Goal: Contribute content: Contribute content

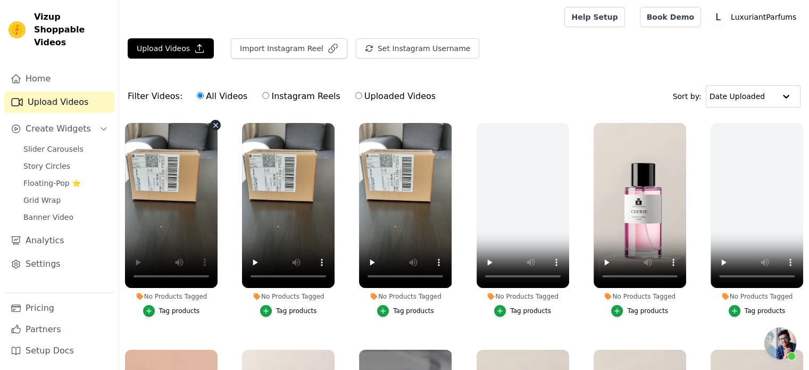
scroll to position [112, 0]
click at [157, 55] on button "Upload Videos" at bounding box center [171, 48] width 86 height 20
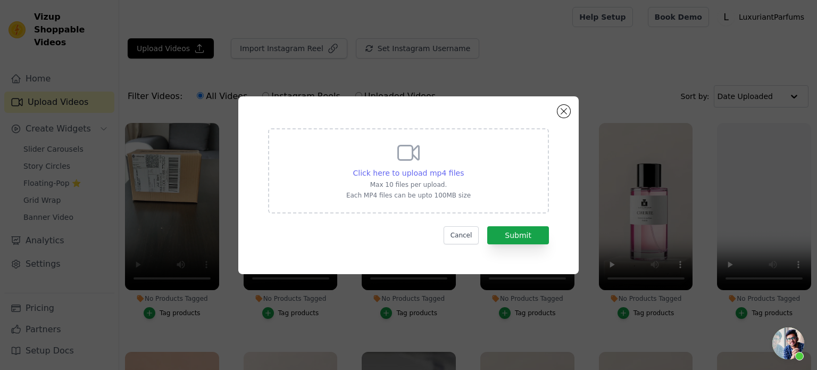
click at [391, 172] on span "Click here to upload mp4 files" at bounding box center [408, 173] width 111 height 9
click at [463, 168] on input "Click here to upload mp4 files Max 10 files per upload. Each MP4 files can be u…" at bounding box center [463, 167] width 1 height 1
type input "C:\fakepath\video montage-UNBOXING-DECLARATION.mp4"
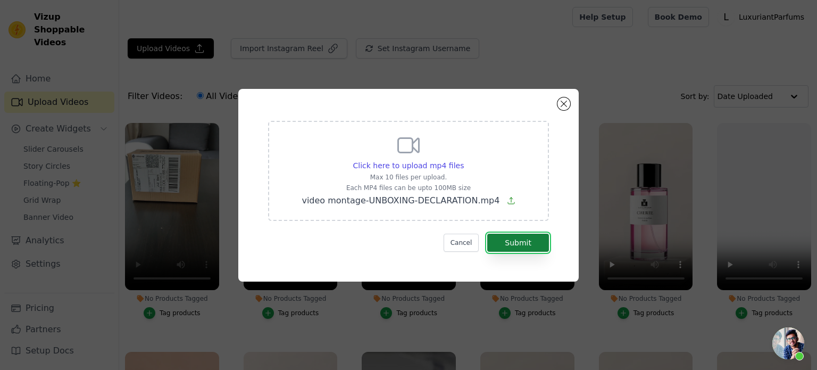
click at [526, 248] on button "Submit" at bounding box center [518, 242] width 62 height 18
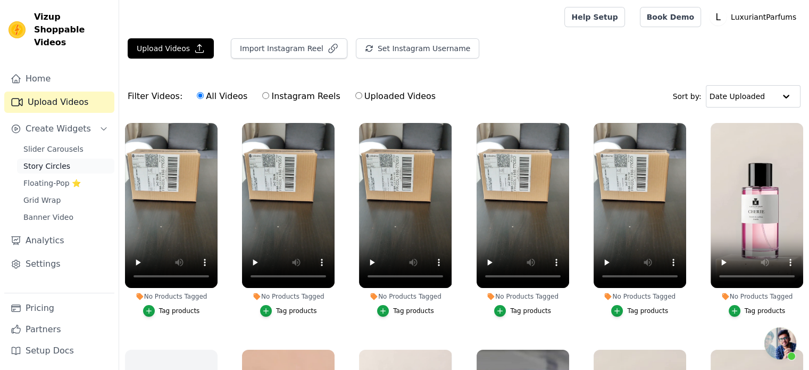
click at [49, 161] on span "Story Circles" at bounding box center [46, 166] width 47 height 11
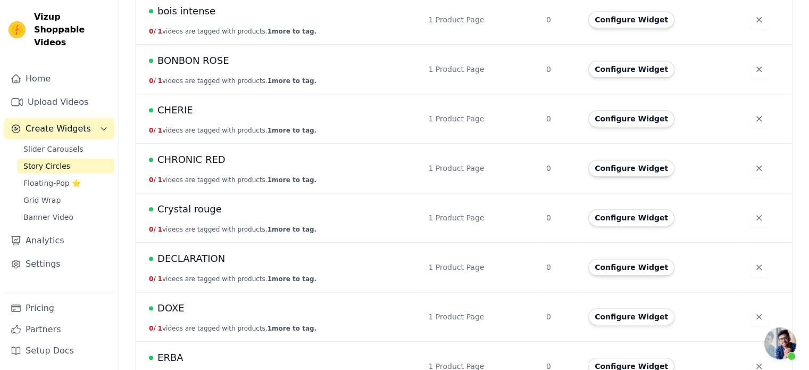
scroll to position [691, 0]
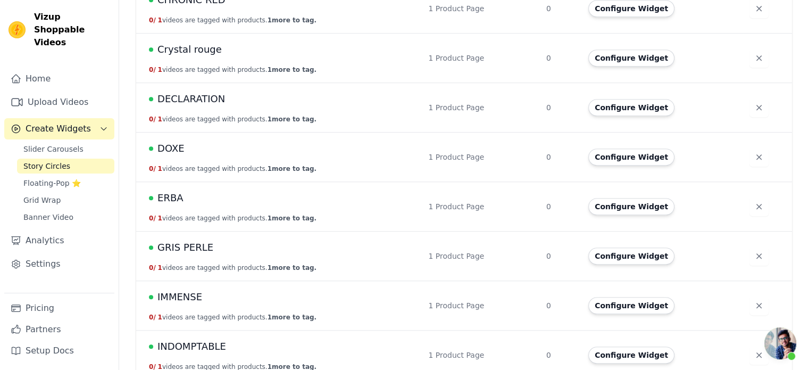
click at [196, 94] on span "DECLARATION" at bounding box center [191, 98] width 68 height 15
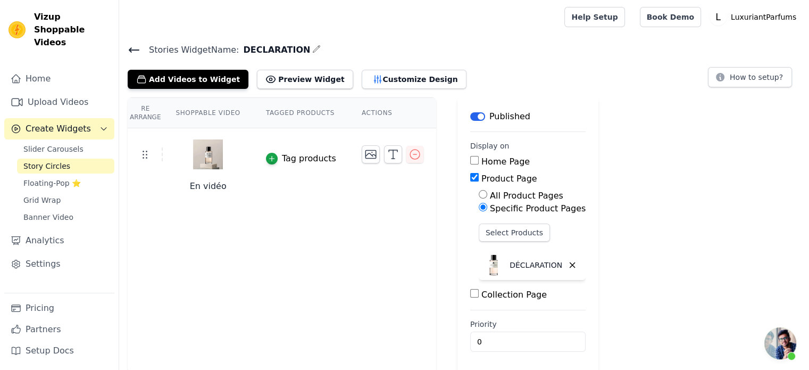
click at [183, 65] on div "Add Videos to Widget Preview Widget Customize Design" at bounding box center [301, 76] width 347 height 23
click at [179, 76] on button "Add Videos to Widget" at bounding box center [188, 79] width 121 height 19
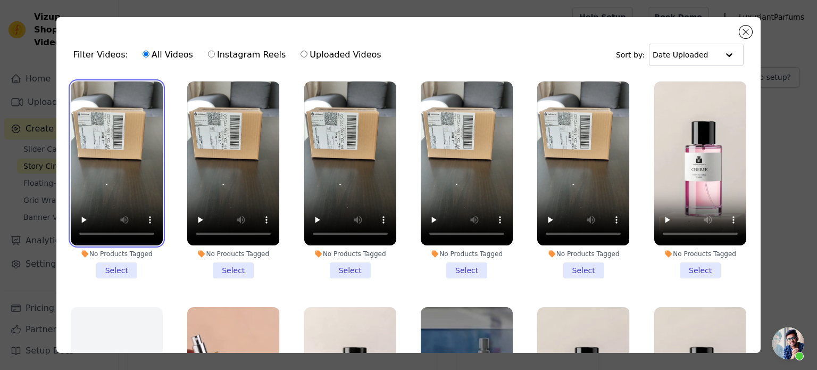
click at [108, 201] on video at bounding box center [117, 163] width 92 height 164
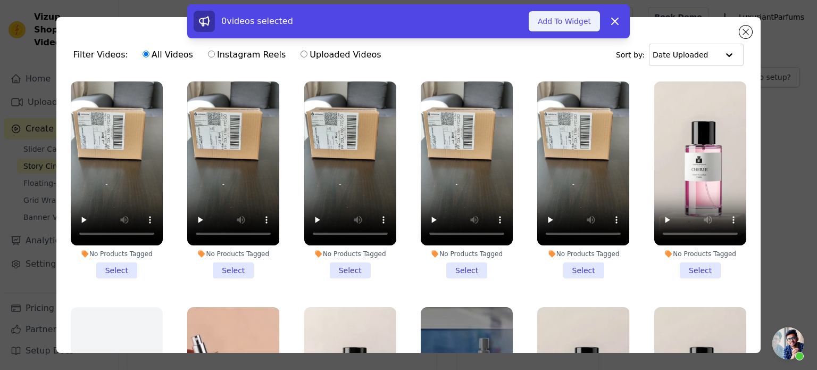
click at [566, 25] on button "Add To Widget" at bounding box center [564, 21] width 71 height 20
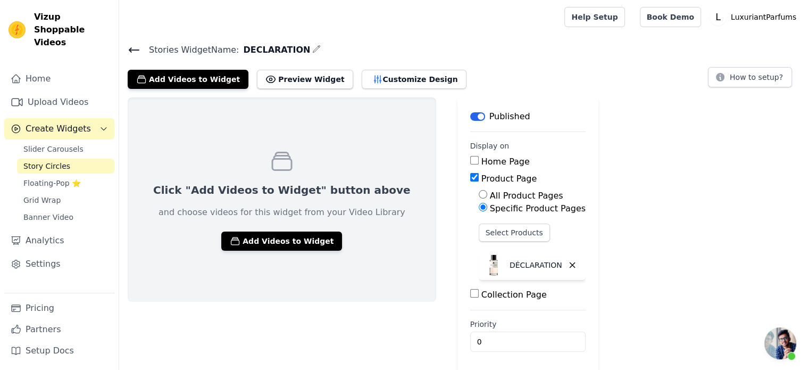
click at [128, 48] on icon at bounding box center [134, 50] width 13 height 13
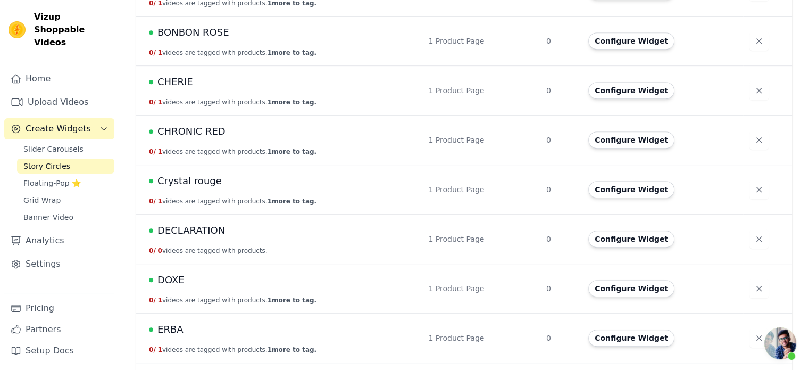
scroll to position [585, 0]
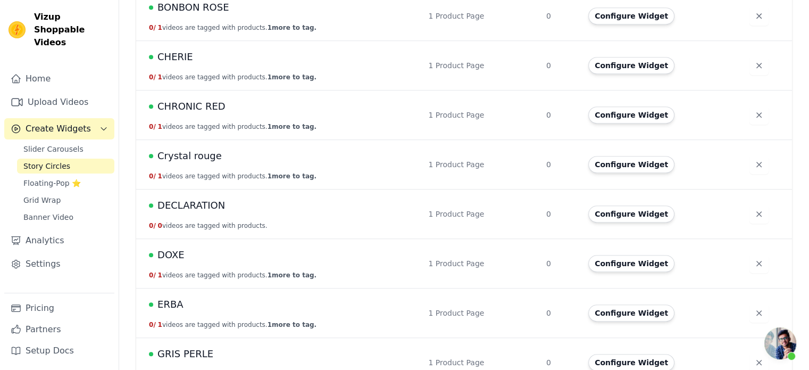
click at [183, 190] on td "DECLARATION 0 / 0 videos are tagged with products." at bounding box center [279, 213] width 286 height 49
click at [182, 198] on span "DECLARATION" at bounding box center [191, 205] width 68 height 15
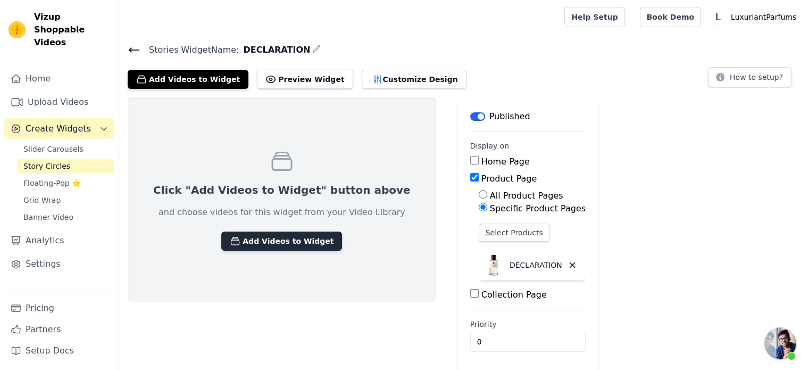
click at [244, 244] on button "Add Videos to Widget" at bounding box center [281, 240] width 121 height 19
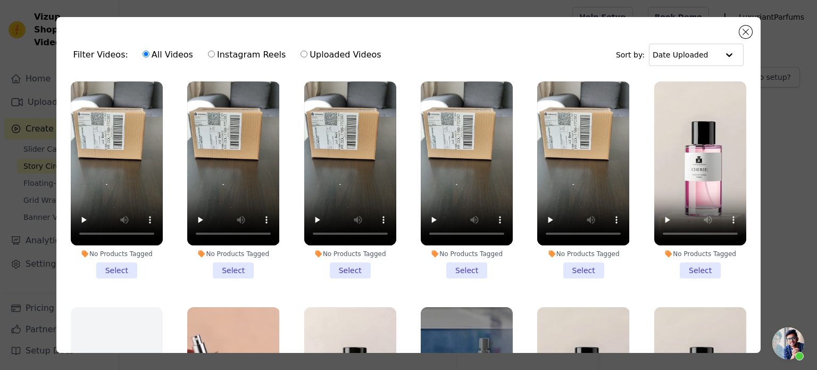
click at [116, 263] on li "No Products Tagged Select" at bounding box center [117, 179] width 92 height 197
click at [0, 0] on input "No Products Tagged Select" at bounding box center [0, 0] width 0 height 0
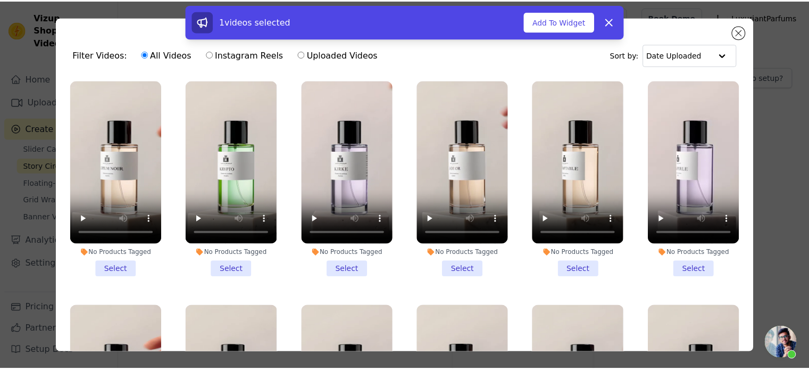
scroll to position [1117, 0]
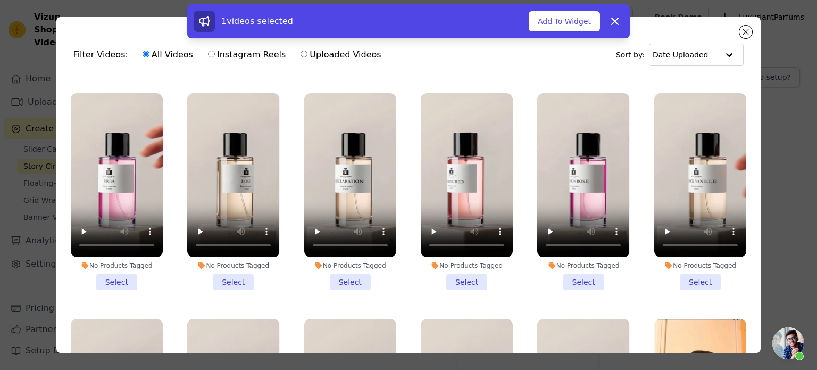
click at [347, 256] on li "No Products Tagged Select" at bounding box center [350, 191] width 92 height 197
click at [0, 0] on input "No Products Tagged Select" at bounding box center [0, 0] width 0 height 0
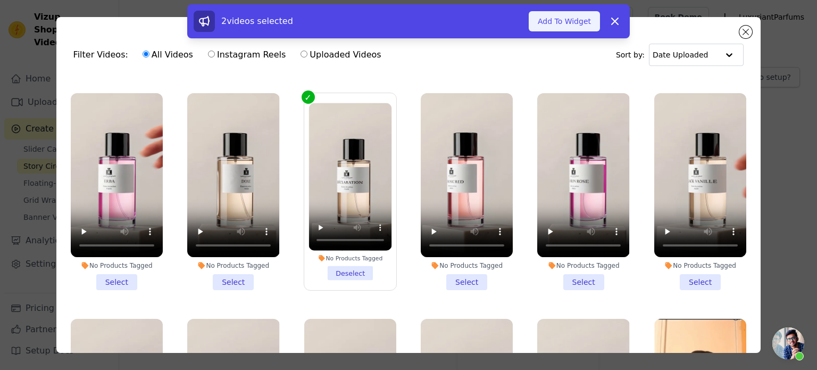
click at [569, 27] on button "Add To Widget" at bounding box center [564, 21] width 71 height 20
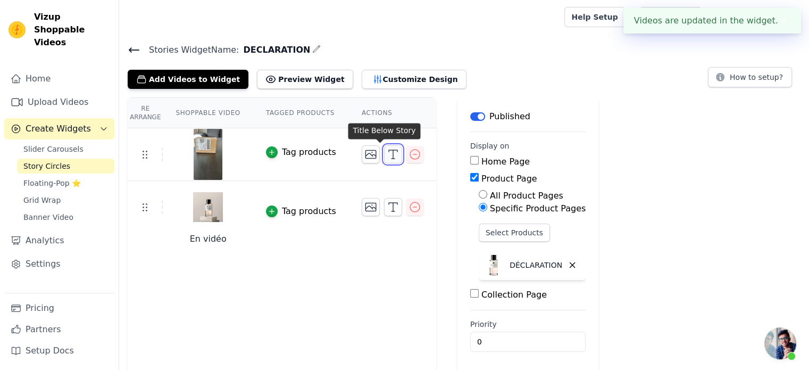
click at [387, 156] on icon "button" at bounding box center [393, 154] width 13 height 13
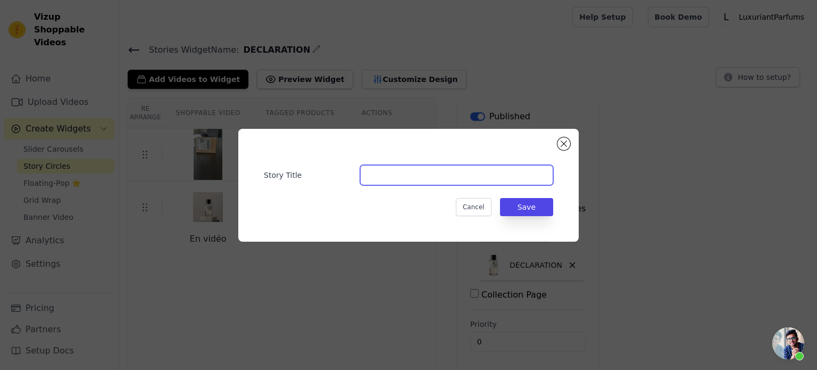
click at [430, 182] on input "Story Title" at bounding box center [456, 175] width 193 height 20
type input "UNBOXING"
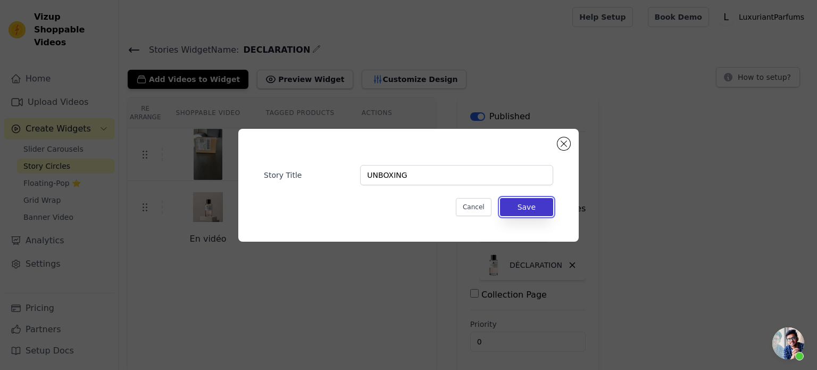
click at [538, 211] on button "Save" at bounding box center [526, 207] width 53 height 18
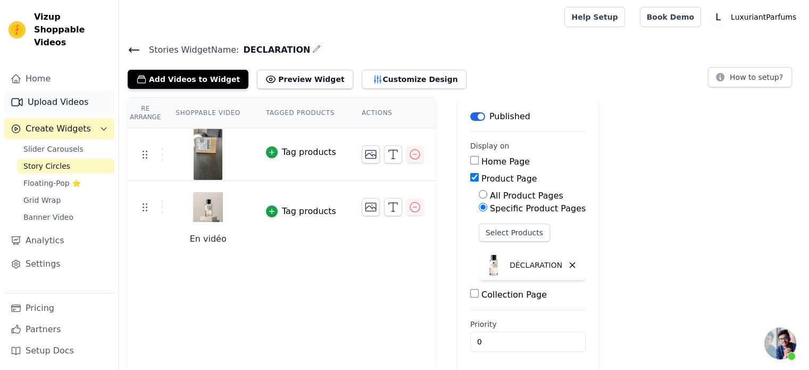
click at [55, 91] on link "Upload Videos" at bounding box center [59, 101] width 110 height 21
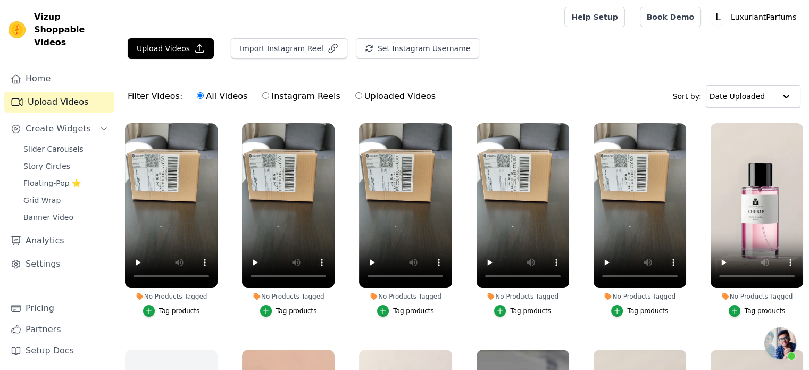
click at [470, 74] on div "Upload Videos Import Instagram Reel Set Instagram Username Import Latest IG Ree…" at bounding box center [464, 245] width 690 height 414
click at [547, 64] on div "Upload Videos Import Instagram Reel Set Instagram Username Import Latest IG Ree…" at bounding box center [464, 52] width 690 height 29
click at [151, 310] on icon "button" at bounding box center [148, 310] width 7 height 7
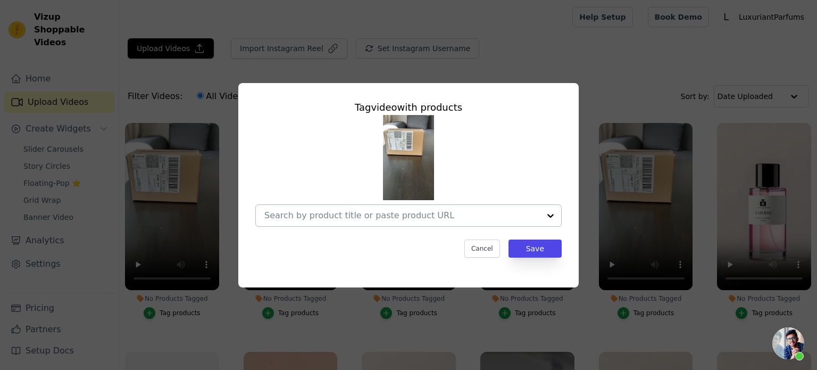
click at [519, 212] on input "No Products Tagged Tag video with products Cancel Save Tag products" at bounding box center [401, 215] width 275 height 10
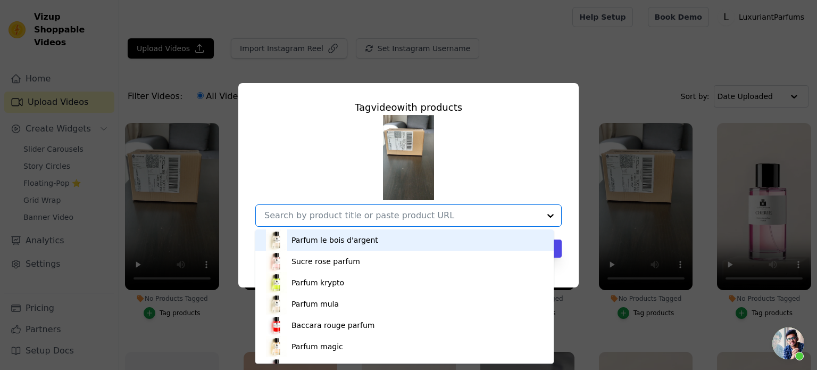
scroll to position [106, 0]
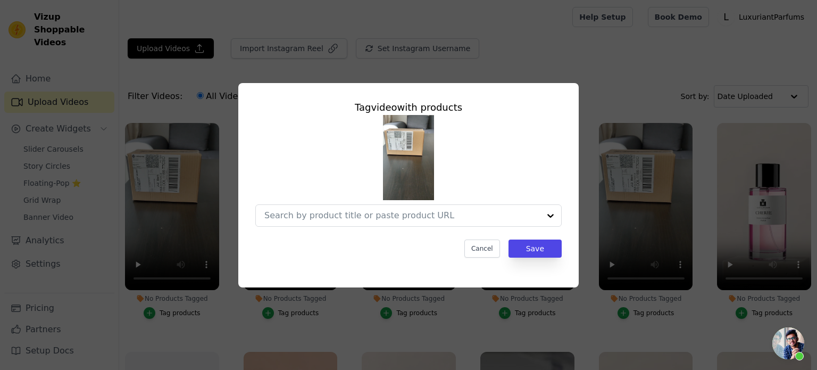
click at [505, 148] on div at bounding box center [408, 171] width 306 height 112
click at [491, 246] on button "Cancel" at bounding box center [482, 248] width 36 height 18
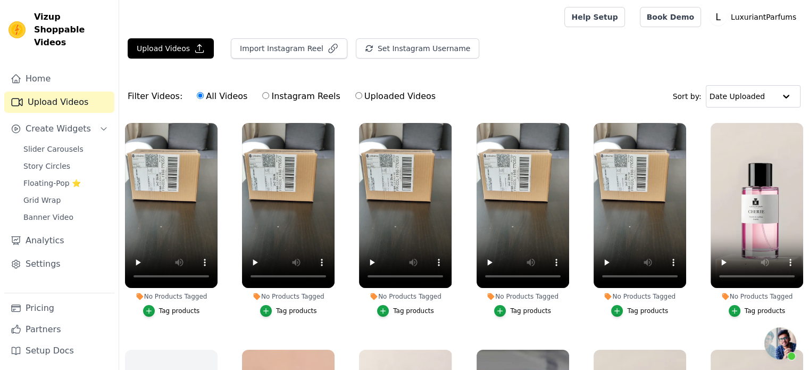
click at [647, 307] on div "Tag products" at bounding box center [647, 310] width 41 height 9
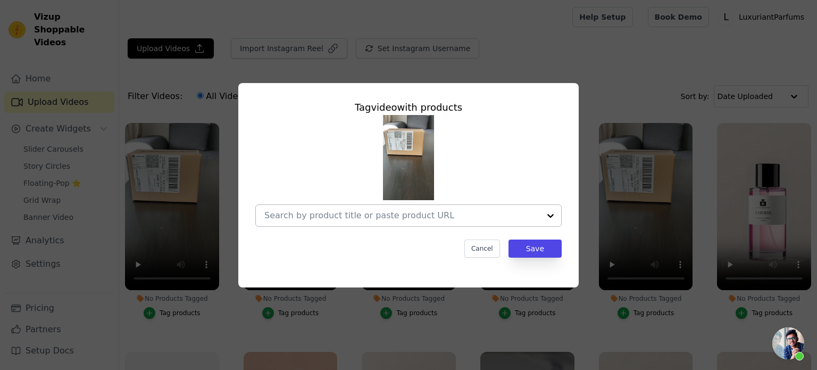
click at [396, 220] on input "No Products Tagged Tag video with products Cancel Save Tag products" at bounding box center [401, 215] width 275 height 10
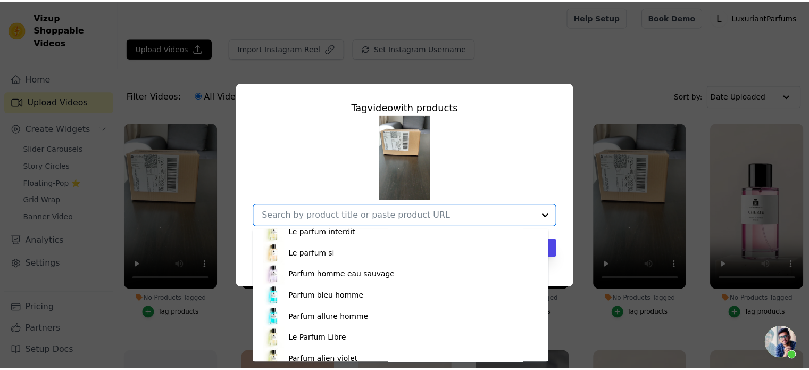
scroll to position [372, 0]
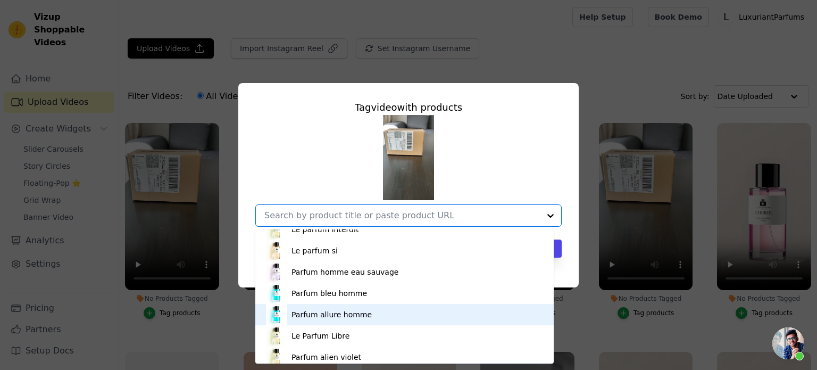
click at [355, 318] on div "Parfum allure homme" at bounding box center [331, 314] width 80 height 11
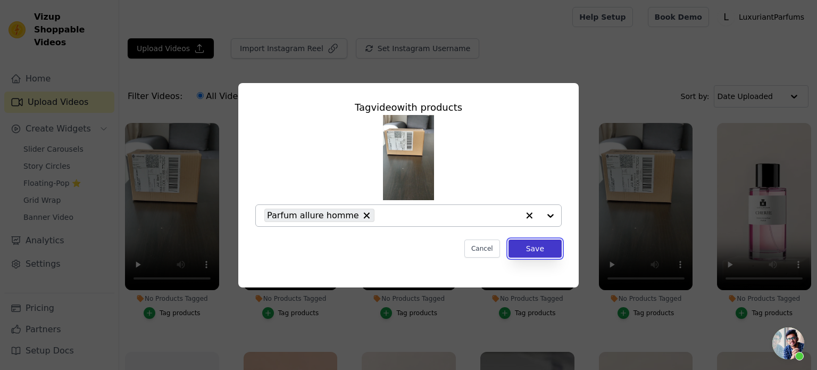
click at [549, 253] on button "Save" at bounding box center [534, 248] width 53 height 18
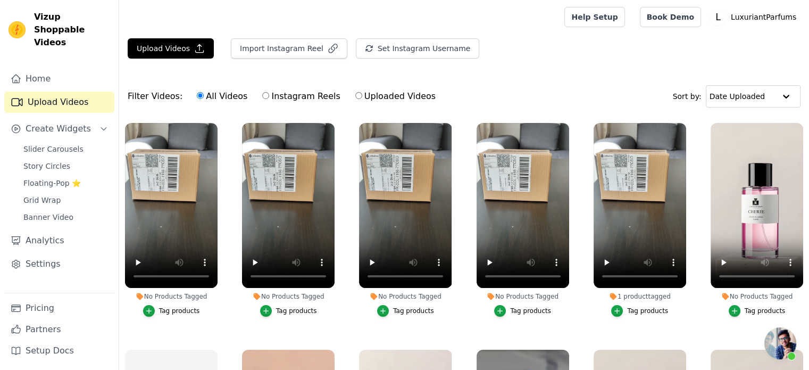
click at [579, 83] on div "Filter Videos: All Videos Instagram Reels Uploaded Videos Sort by: Date Uploaded" at bounding box center [464, 96] width 690 height 41
click at [161, 47] on button "Upload Videos" at bounding box center [171, 48] width 86 height 20
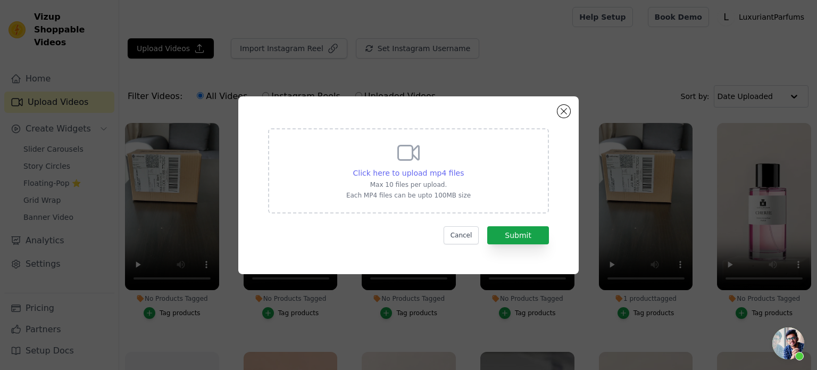
click at [403, 173] on span "Click here to upload mp4 files" at bounding box center [408, 173] width 111 height 9
click at [463, 168] on input "Click here to upload mp4 files Max 10 files per upload. Each MP4 files can be u…" at bounding box center [463, 167] width 1 height 1
type input "C:\fakepath\video montage-UNBOXING-Indomptable.mp4"
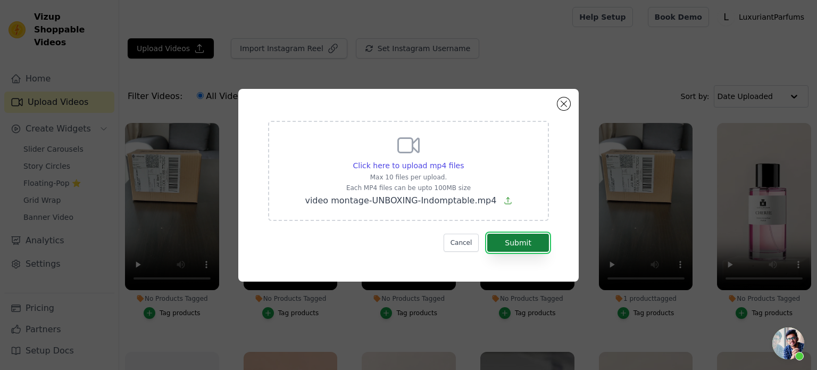
click at [517, 244] on button "Submit" at bounding box center [518, 242] width 62 height 18
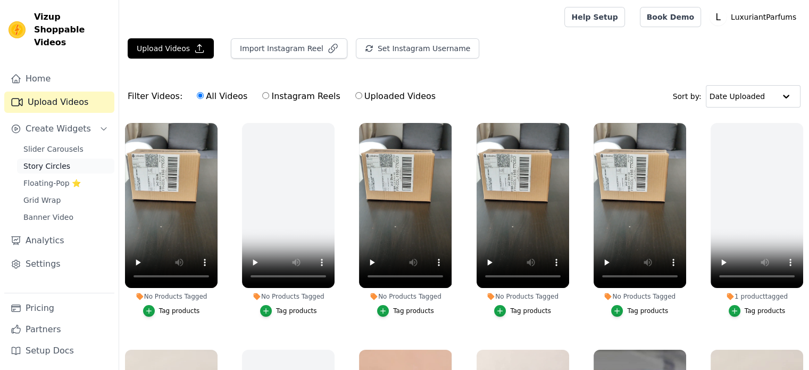
drag, startPoint x: 0, startPoint y: 0, endPoint x: 42, endPoint y: 153, distance: 158.3
click at [42, 161] on span "Story Circles" at bounding box center [46, 166] width 47 height 11
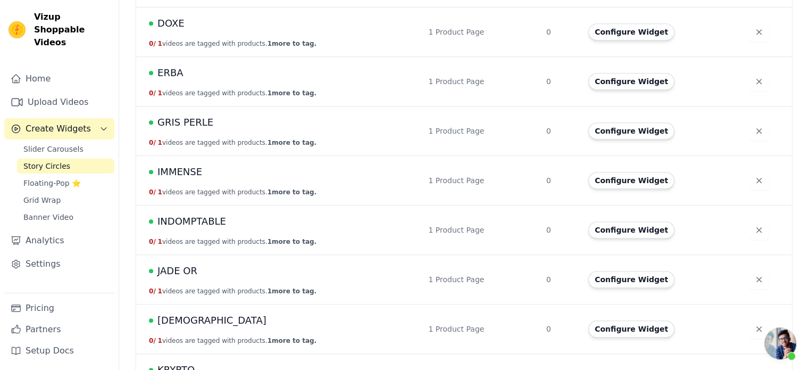
scroll to position [904, 0]
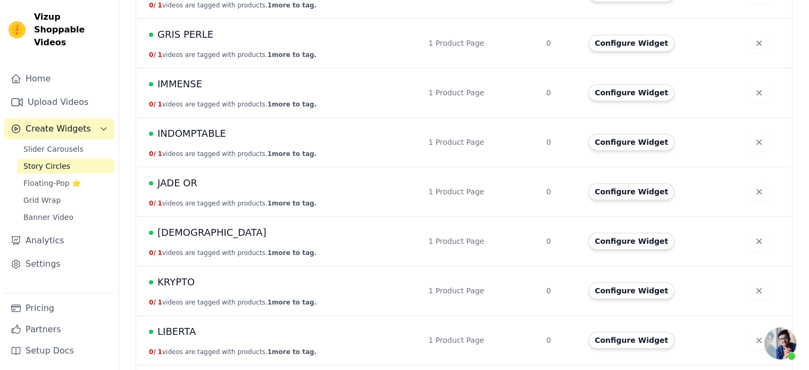
click at [187, 132] on span "INDOMPTABLE" at bounding box center [191, 133] width 69 height 15
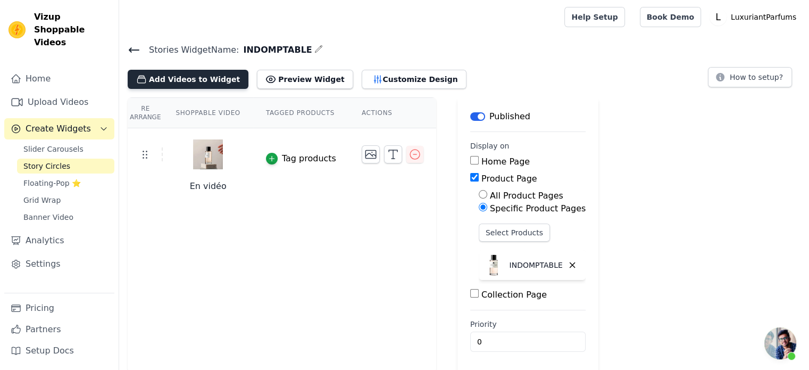
click at [179, 82] on button "Add Videos to Widget" at bounding box center [188, 79] width 121 height 19
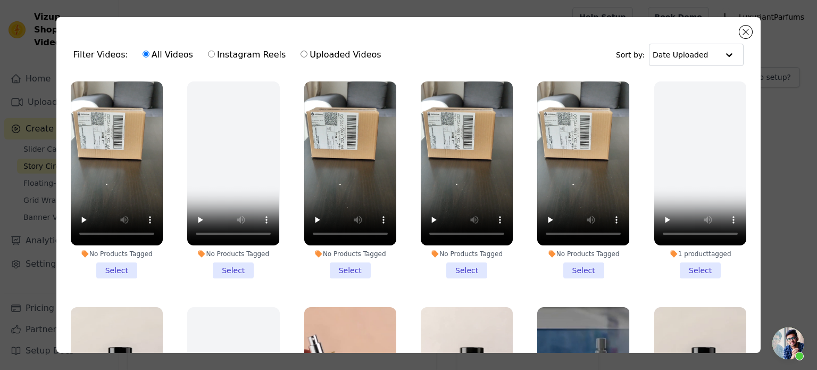
click at [113, 257] on li "No Products Tagged Select" at bounding box center [117, 179] width 92 height 197
click at [0, 0] on input "No Products Tagged Select" at bounding box center [0, 0] width 0 height 0
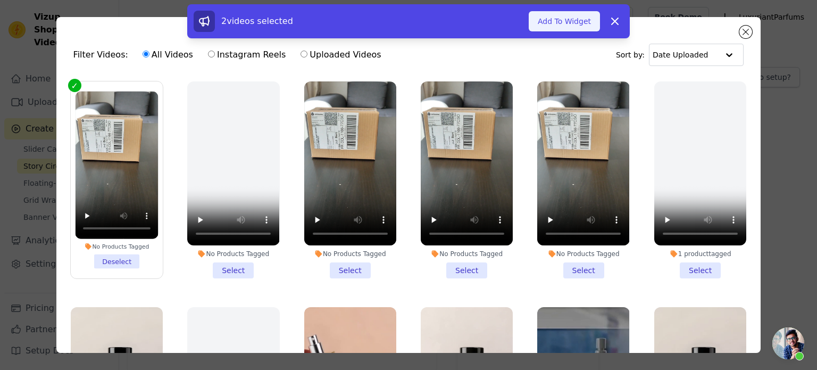
click at [546, 16] on button "Add To Widget" at bounding box center [564, 21] width 71 height 20
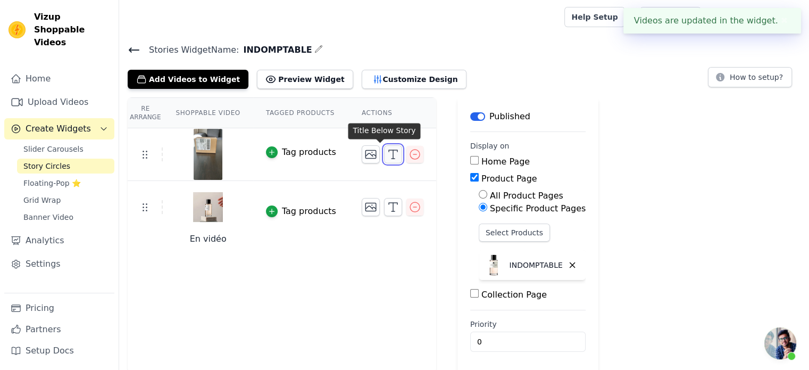
click at [387, 152] on icon "button" at bounding box center [393, 154] width 13 height 13
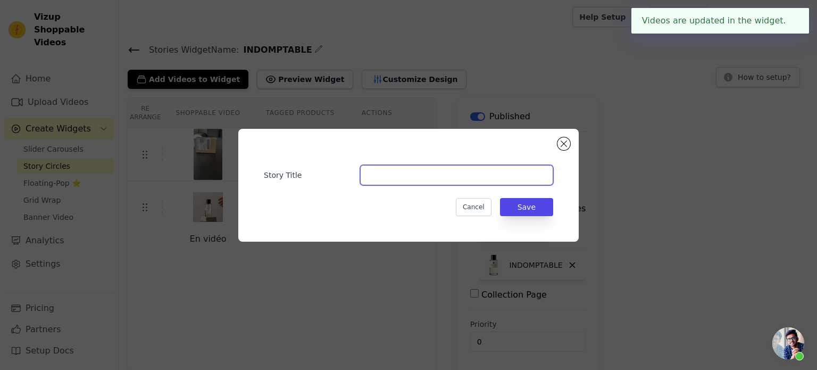
click at [427, 179] on input "Story Title" at bounding box center [456, 175] width 193 height 20
type input "UNBOXING"
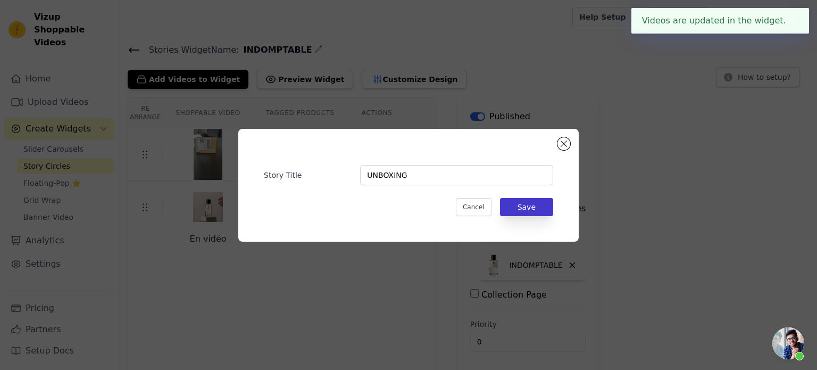
drag, startPoint x: 532, startPoint y: 197, endPoint x: 532, endPoint y: 203, distance: 5.9
click at [532, 198] on div "Cancel Save" at bounding box center [408, 207] width 289 height 18
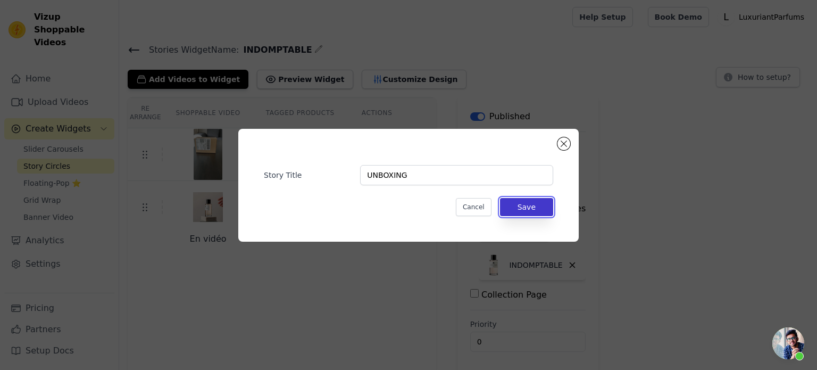
click at [532, 203] on button "Save" at bounding box center [526, 207] width 53 height 18
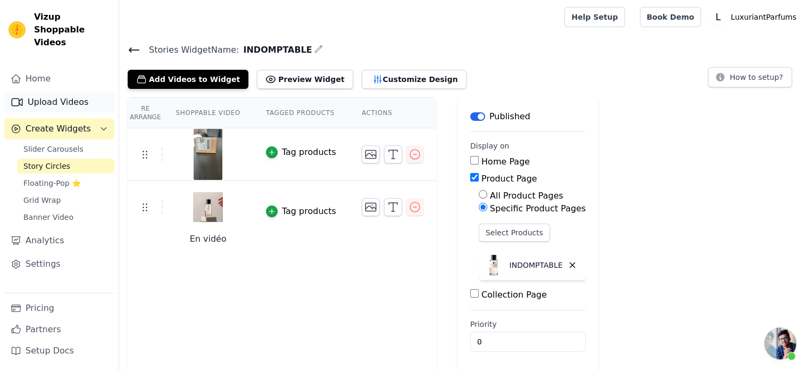
click at [68, 95] on link "Upload Videos" at bounding box center [59, 101] width 110 height 21
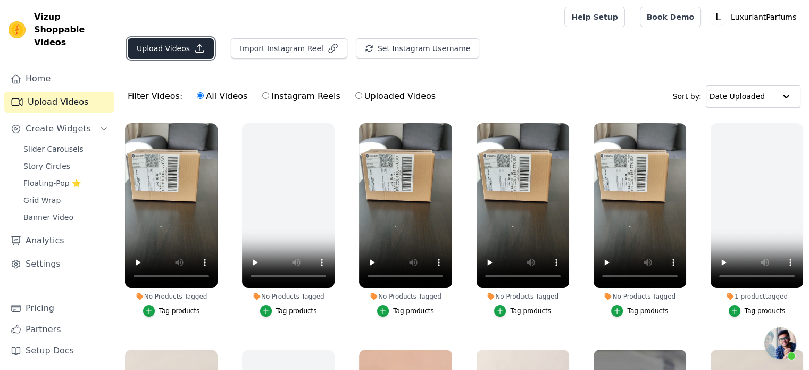
click at [149, 48] on button "Upload Videos" at bounding box center [171, 48] width 86 height 20
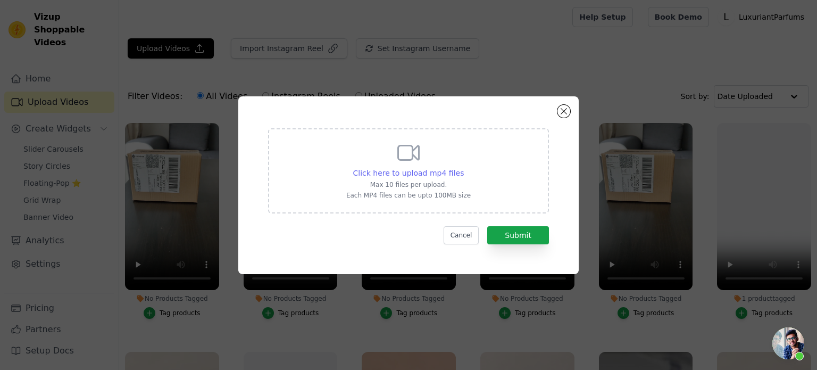
click at [412, 173] on span "Click here to upload mp4 files" at bounding box center [408, 173] width 111 height 9
click at [463, 168] on input "Click here to upload mp4 files Max 10 files per upload. Each MP4 files can be u…" at bounding box center [463, 167] width 1 height 1
type input "C:\fakepath\video montage-UNBOXING-MAL.mp4"
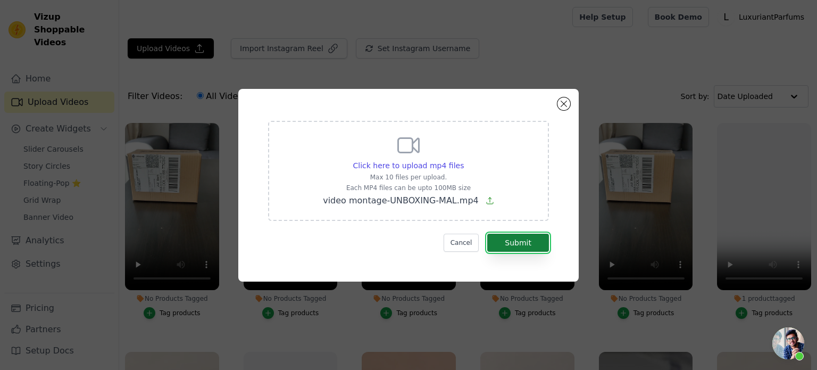
click at [511, 246] on button "Submit" at bounding box center [518, 242] width 62 height 18
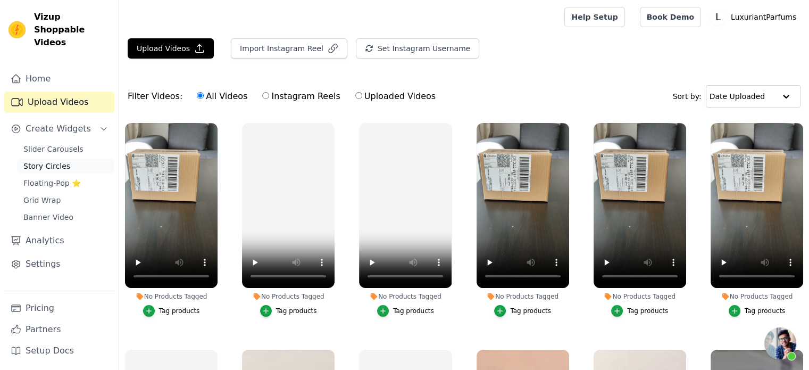
click at [45, 161] on span "Story Circles" at bounding box center [46, 166] width 47 height 11
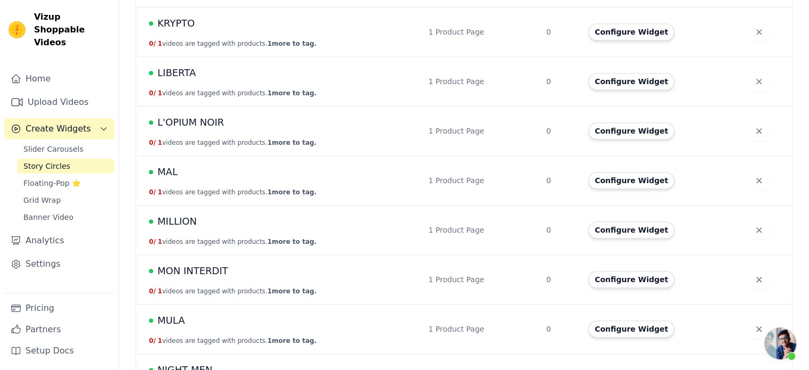
scroll to position [1170, 0]
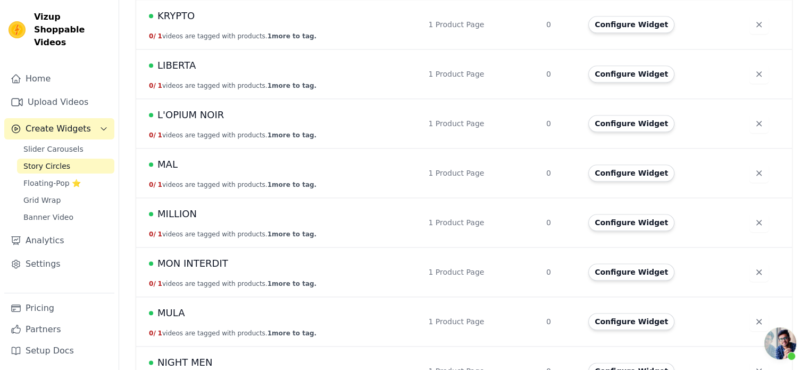
click at [166, 160] on span "MAL" at bounding box center [167, 164] width 20 height 15
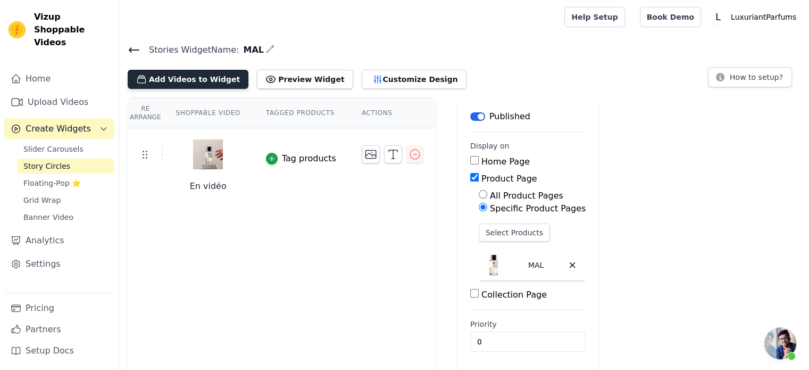
click at [160, 74] on button "Add Videos to Widget" at bounding box center [188, 79] width 121 height 19
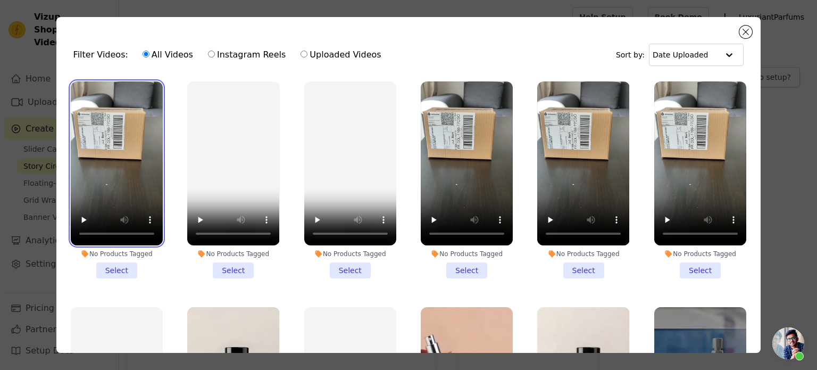
click at [126, 188] on video at bounding box center [117, 163] width 92 height 164
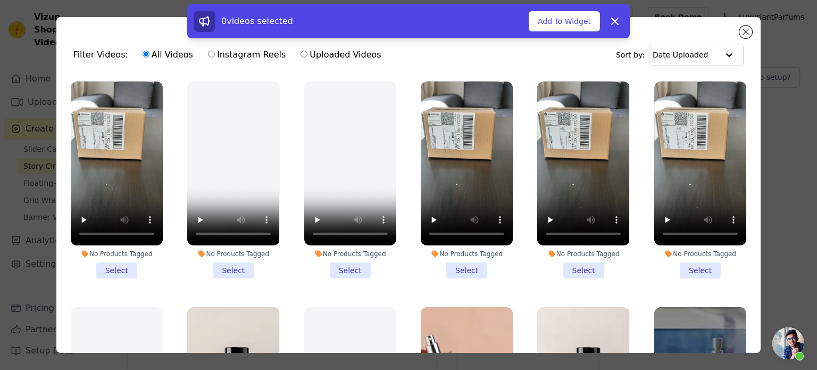
click at [115, 259] on li "No Products Tagged Select" at bounding box center [117, 179] width 92 height 197
click at [0, 0] on input "No Products Tagged Select" at bounding box center [0, 0] width 0 height 0
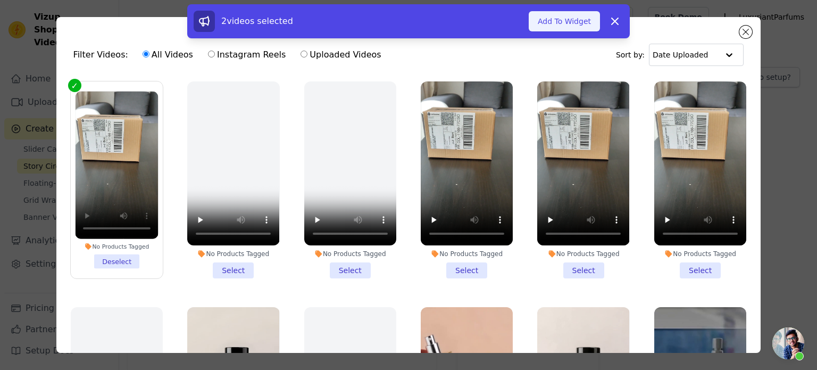
click at [571, 24] on button "Add To Widget" at bounding box center [564, 21] width 71 height 20
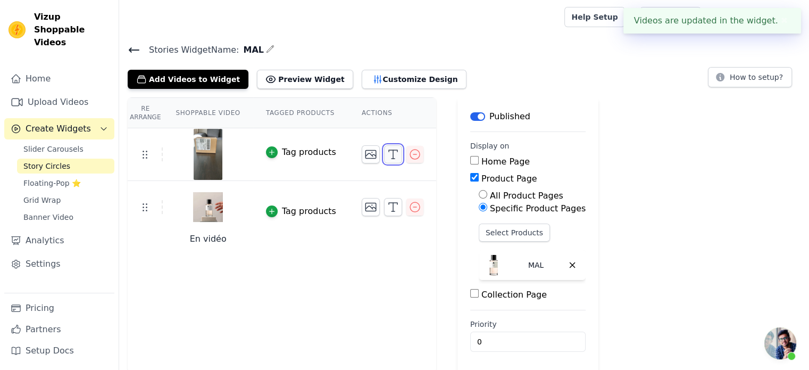
click at [393, 155] on line "button" at bounding box center [393, 154] width 0 height 9
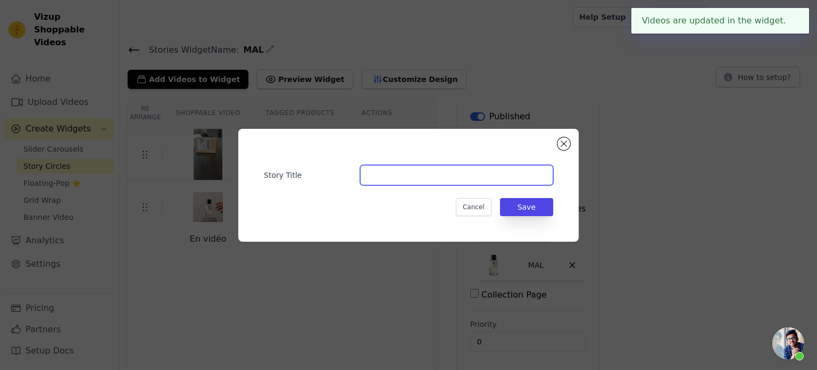
click at [386, 174] on input "Story Title" at bounding box center [456, 175] width 193 height 20
type input "UNBOXING"
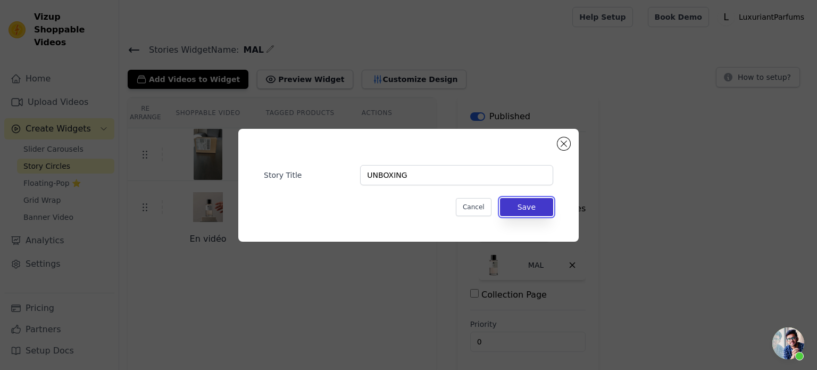
click at [524, 206] on button "Save" at bounding box center [526, 207] width 53 height 18
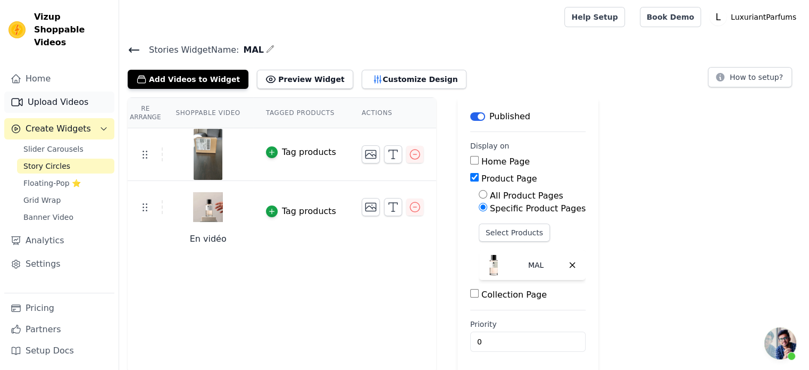
click at [34, 95] on link "Upload Videos" at bounding box center [59, 101] width 110 height 21
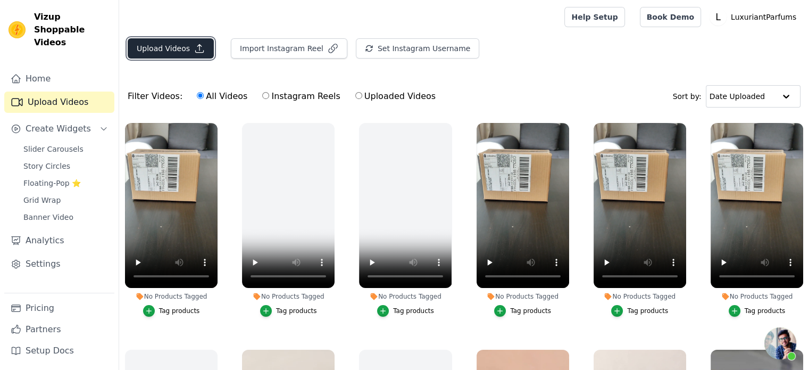
click at [175, 46] on button "Upload Videos" at bounding box center [171, 48] width 86 height 20
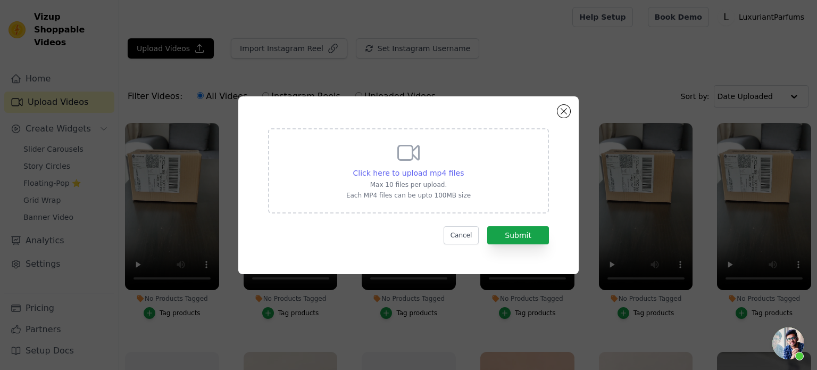
click at [421, 174] on span "Click here to upload mp4 files" at bounding box center [408, 173] width 111 height 9
click at [463, 168] on input "Click here to upload mp4 files Max 10 files per upload. Each MP4 files can be u…" at bounding box center [463, 167] width 1 height 1
type input "C:\fakepath\video montage-UNBOXING-Million.mp4"
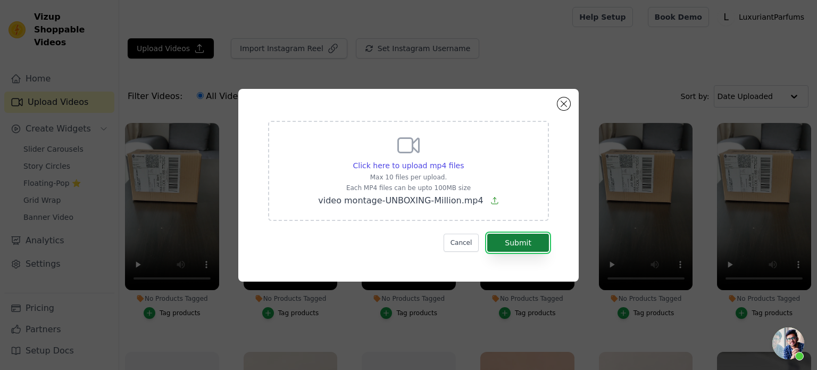
click at [516, 246] on button "Submit" at bounding box center [518, 242] width 62 height 18
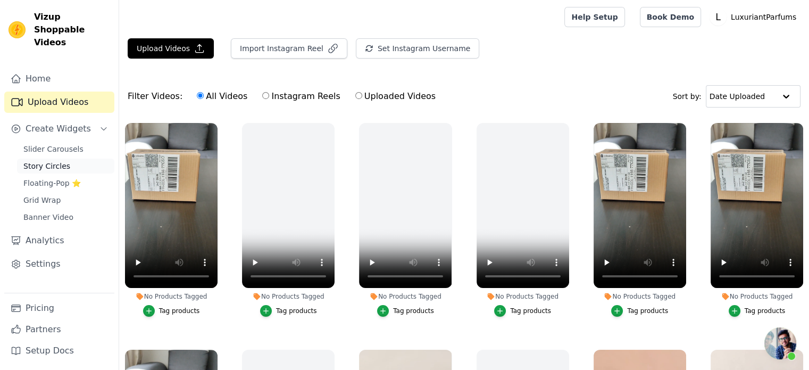
click at [47, 161] on span "Story Circles" at bounding box center [46, 166] width 47 height 11
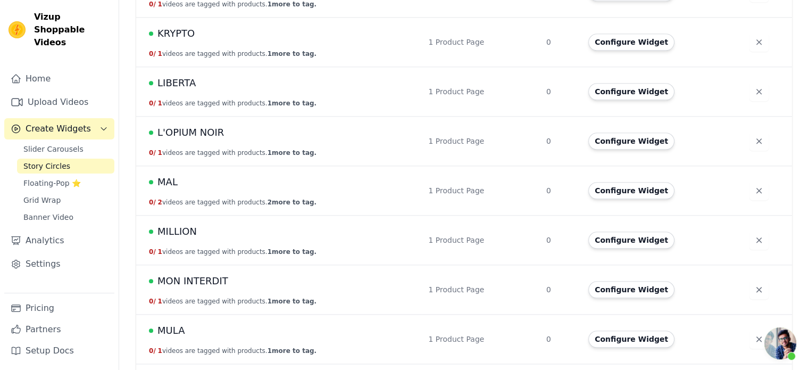
scroll to position [1170, 0]
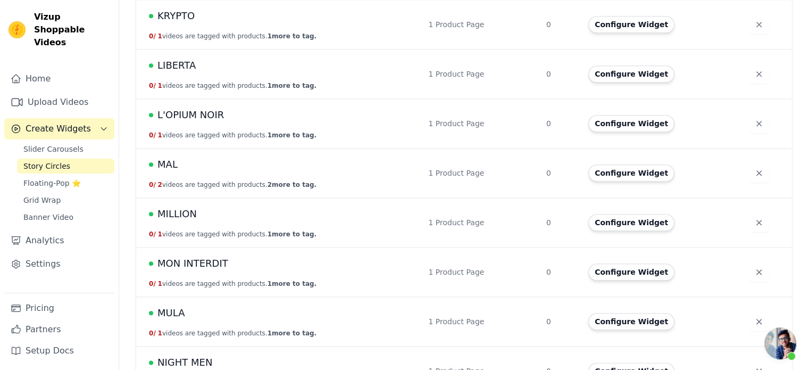
click at [186, 213] on span "MILLION" at bounding box center [176, 213] width 39 height 15
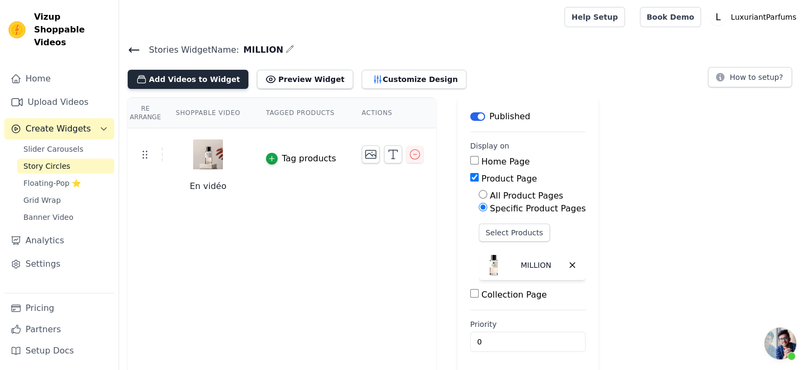
click at [164, 80] on button "Add Videos to Widget" at bounding box center [188, 79] width 121 height 19
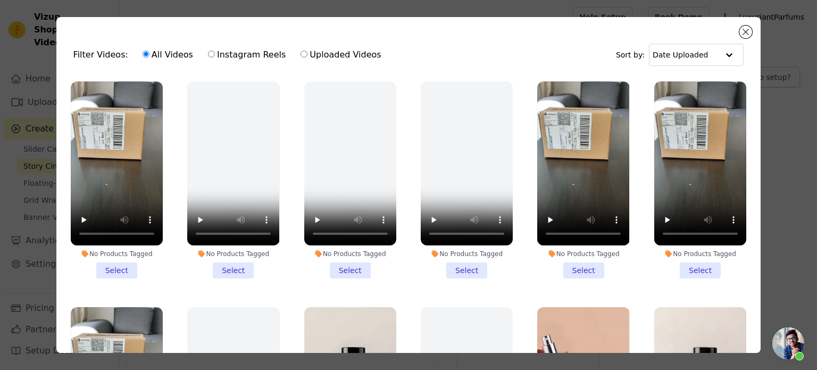
click at [114, 255] on li "No Products Tagged Select" at bounding box center [117, 179] width 92 height 197
click at [0, 0] on input "No Products Tagged Select" at bounding box center [0, 0] width 0 height 0
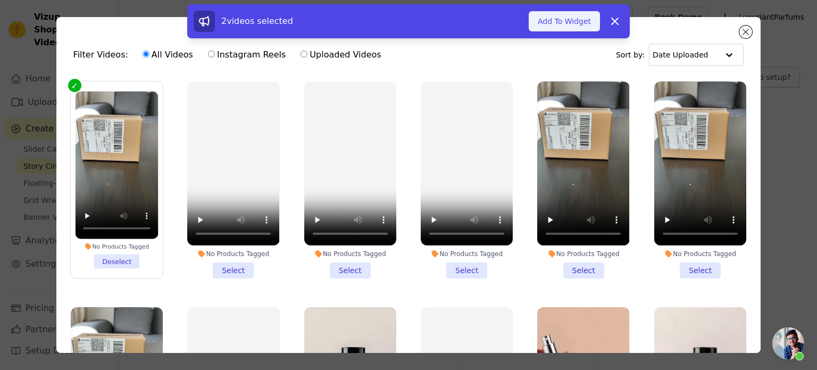
click at [559, 30] on button "Add To Widget" at bounding box center [564, 21] width 71 height 20
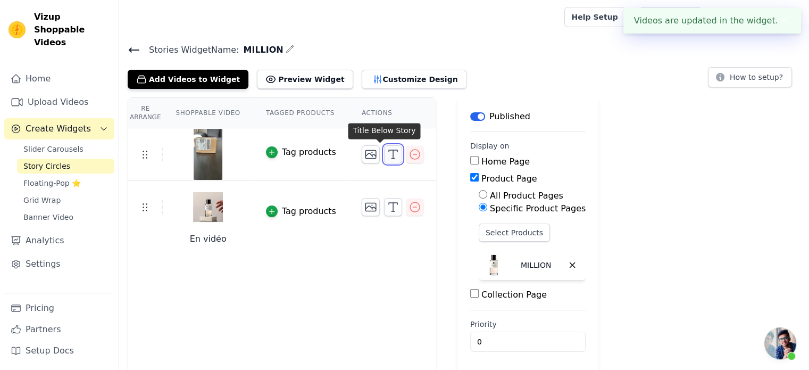
click at [387, 156] on icon "button" at bounding box center [393, 154] width 13 height 13
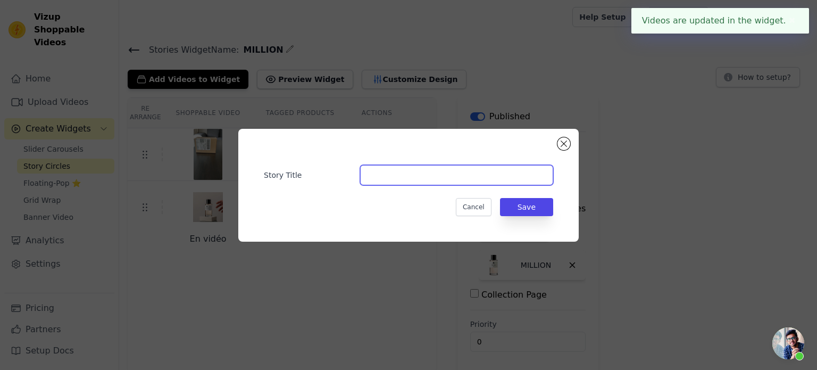
click at [404, 175] on input "Story Title" at bounding box center [456, 175] width 193 height 20
type input "UNBOXING"
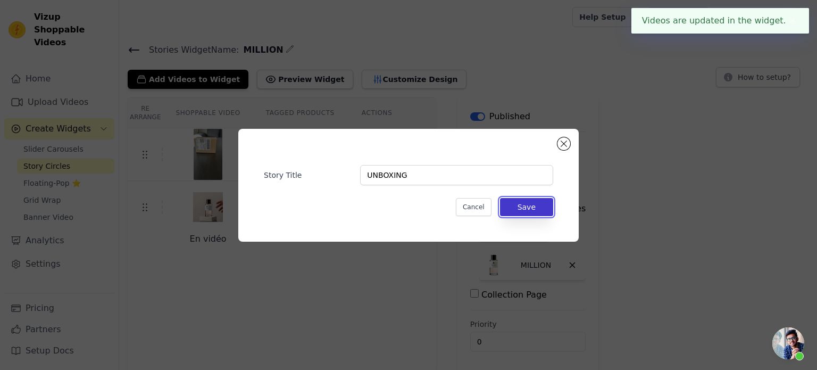
click at [523, 209] on button "Save" at bounding box center [526, 207] width 53 height 18
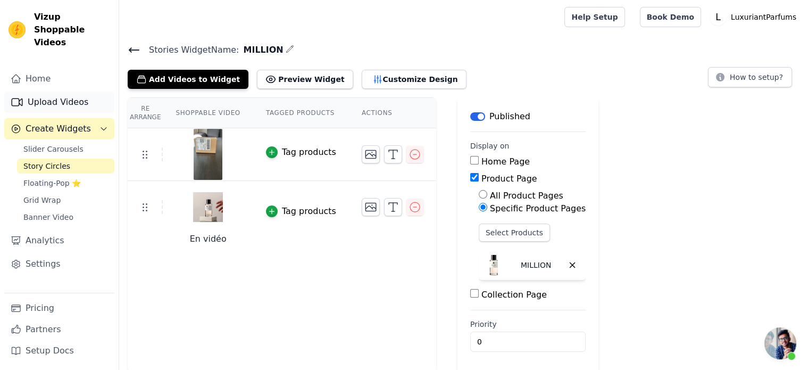
click at [77, 91] on link "Upload Videos" at bounding box center [59, 101] width 110 height 21
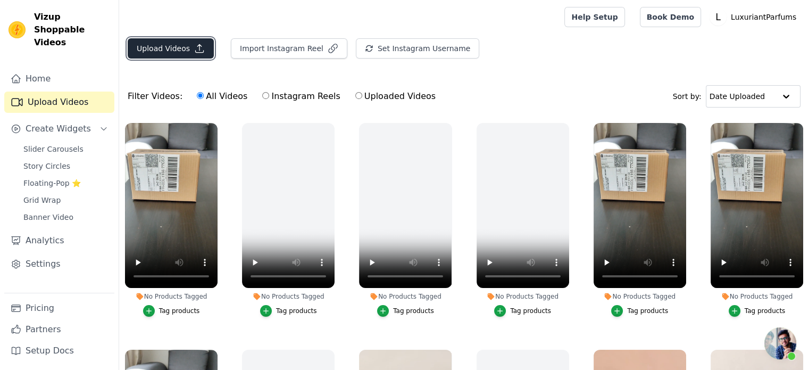
click at [164, 46] on button "Upload Videos" at bounding box center [171, 48] width 86 height 20
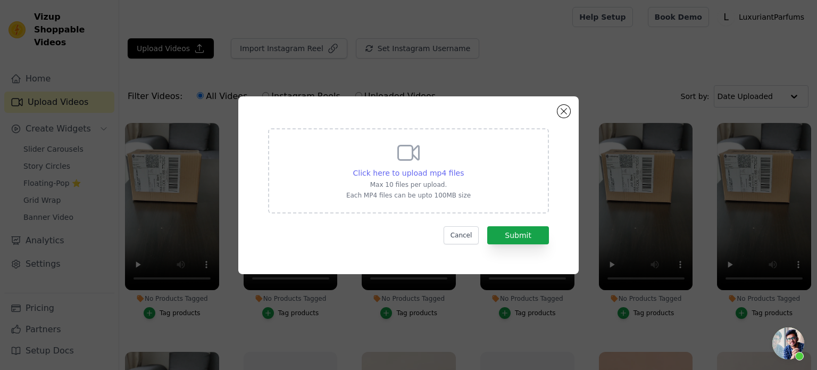
click at [396, 175] on span "Click here to upload mp4 files" at bounding box center [408, 173] width 111 height 9
click at [463, 168] on input "Click here to upload mp4 files Max 10 files per upload. Each MP4 files can be u…" at bounding box center [463, 167] width 1 height 1
type input "C:\fakepath\video montage-UNBOXING-NIGHT MEN.mp4"
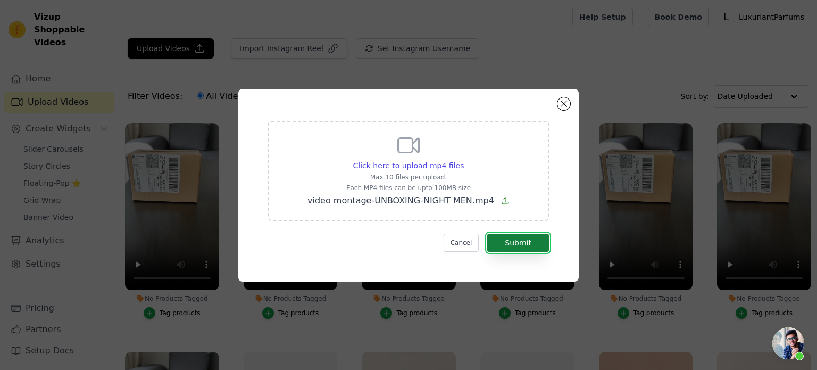
click at [522, 241] on button "Submit" at bounding box center [518, 242] width 62 height 18
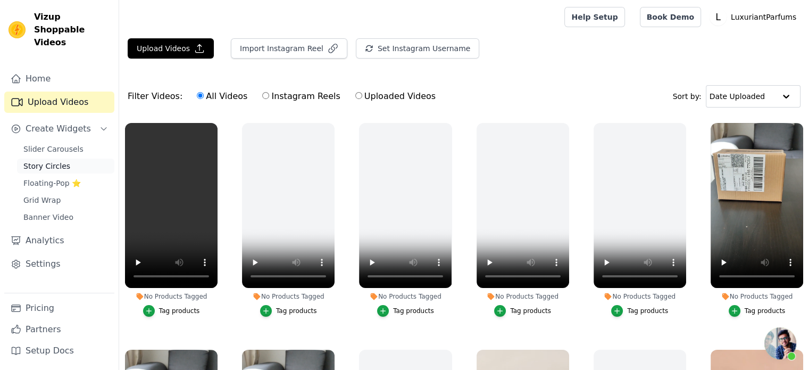
click at [44, 158] on link "Story Circles" at bounding box center [65, 165] width 97 height 15
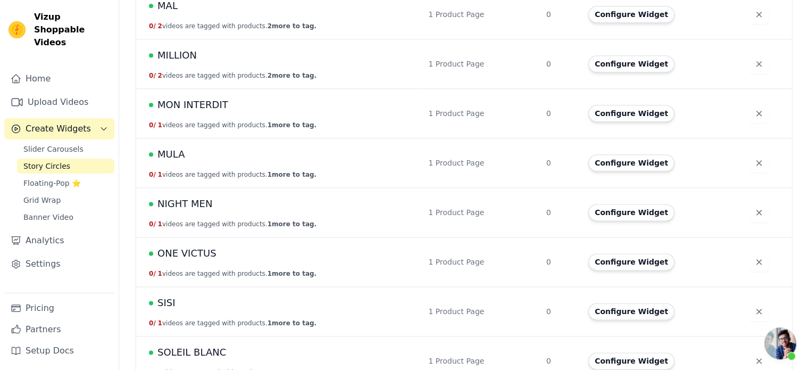
scroll to position [1350, 0]
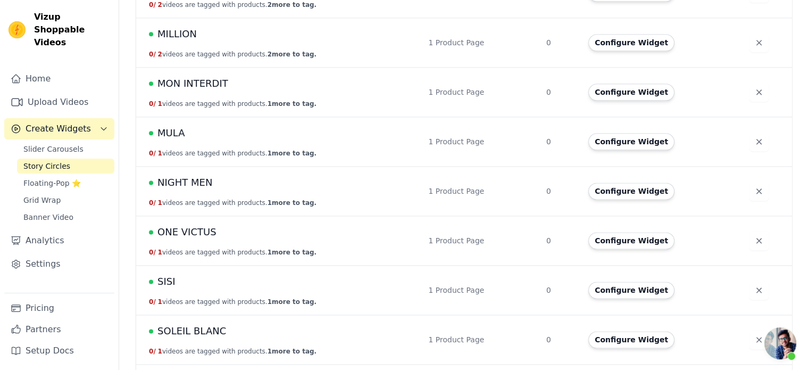
click at [193, 178] on span "NIGHT MEN" at bounding box center [184, 182] width 55 height 15
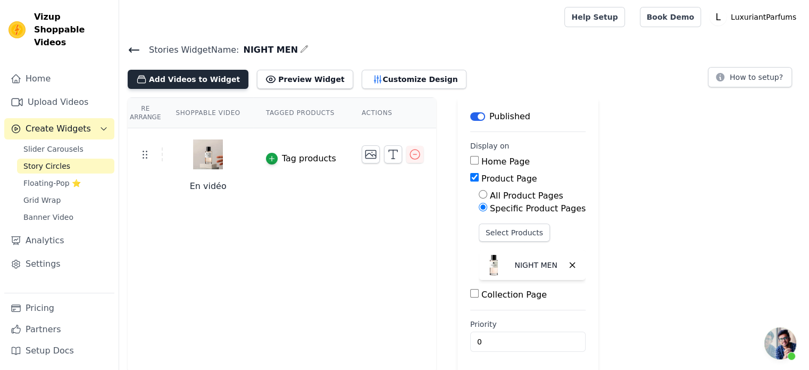
click at [183, 70] on button "Add Videos to Widget" at bounding box center [188, 79] width 121 height 19
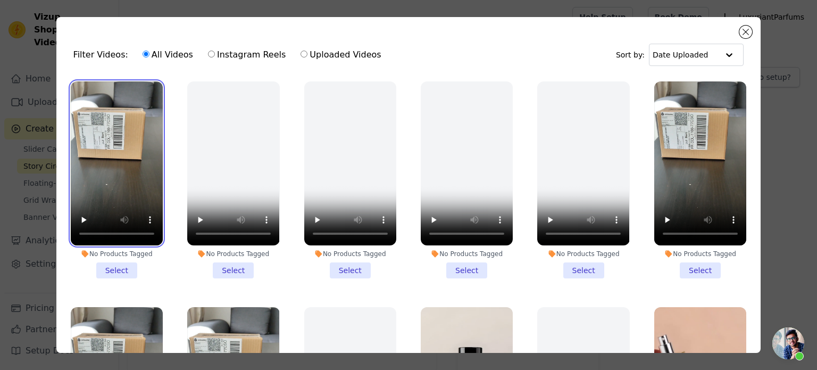
click at [124, 227] on video at bounding box center [117, 163] width 92 height 164
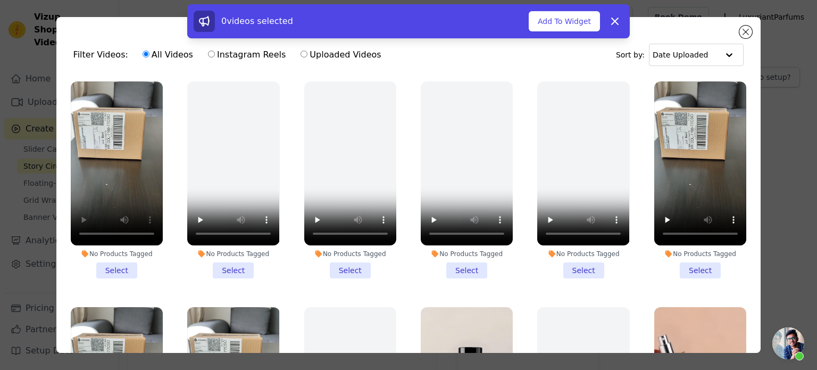
click at [121, 263] on li "No Products Tagged Select" at bounding box center [117, 179] width 92 height 197
click at [0, 0] on input "No Products Tagged Select" at bounding box center [0, 0] width 0 height 0
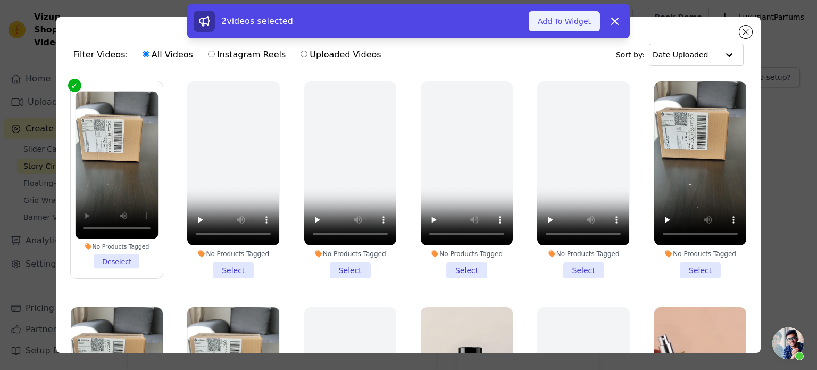
click at [550, 14] on button "Add To Widget" at bounding box center [564, 21] width 71 height 20
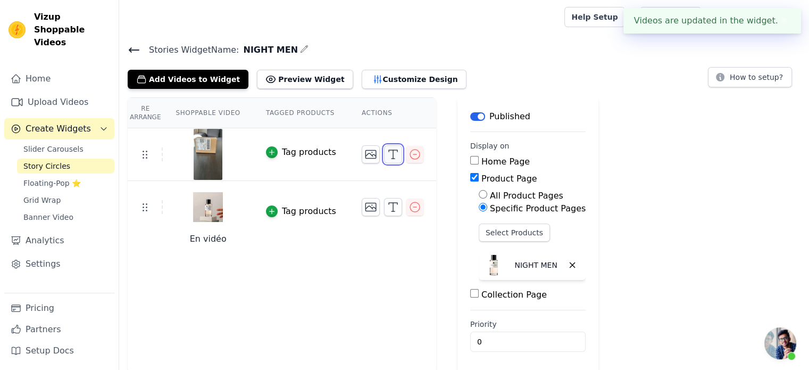
click at [387, 151] on icon "button" at bounding box center [393, 154] width 13 height 13
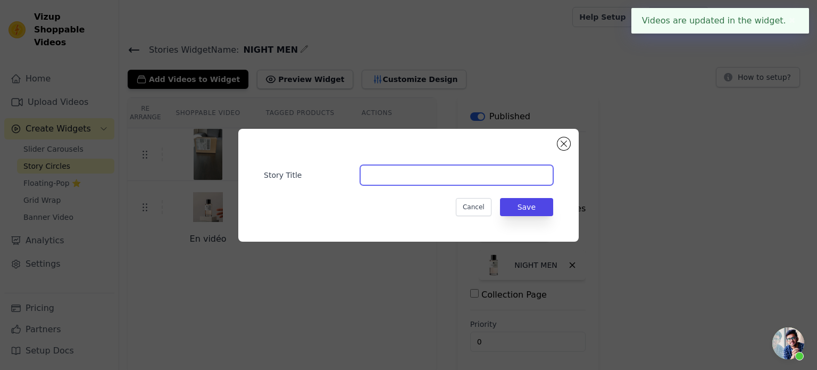
click at [454, 177] on input "Story Title" at bounding box center [456, 175] width 193 height 20
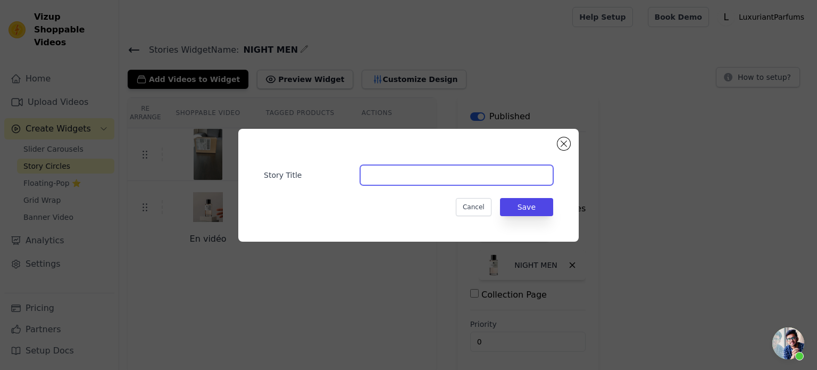
type input "UNBOXING"
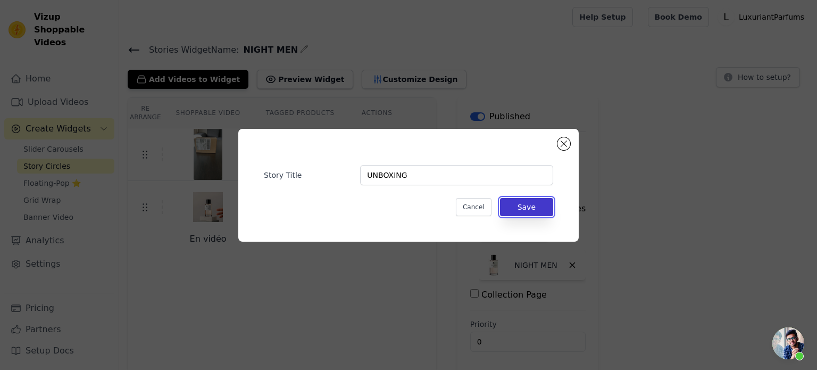
click at [521, 199] on button "Save" at bounding box center [526, 207] width 53 height 18
